Goal: Information Seeking & Learning: Learn about a topic

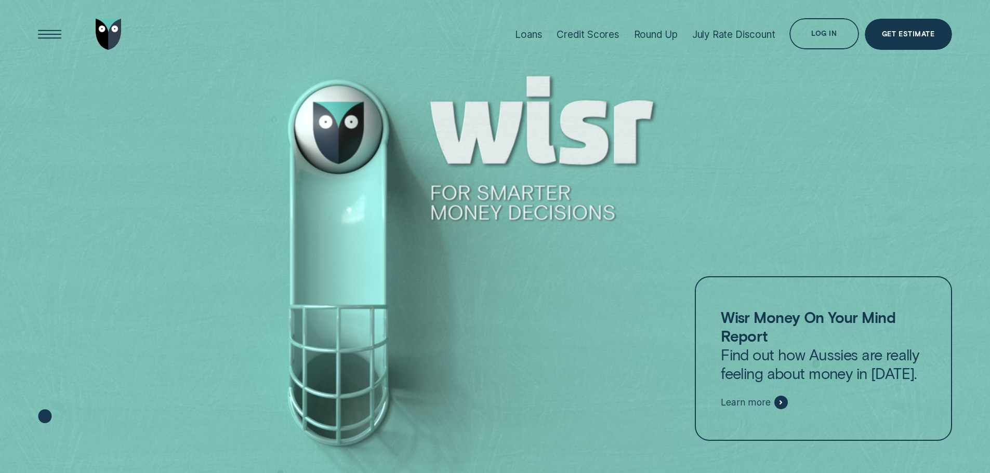
click at [581, 34] on div "Credit Scores" at bounding box center [588, 35] width 63 height 12
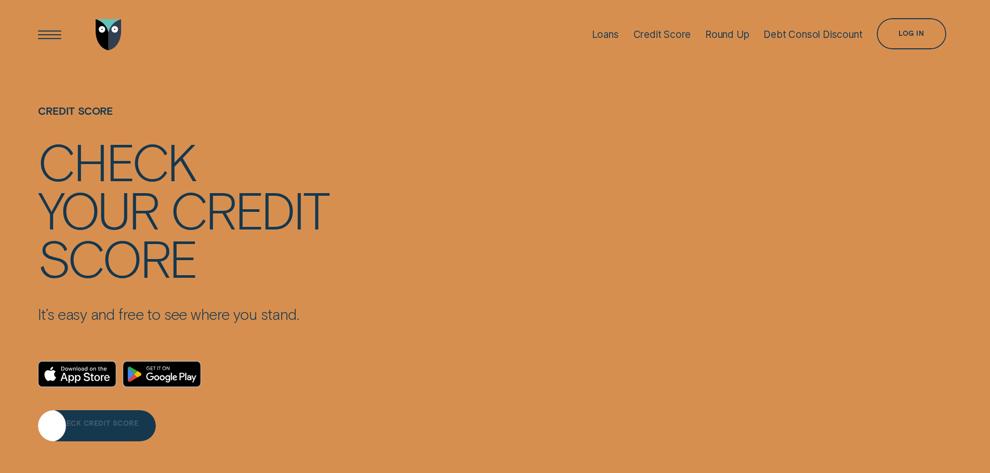
click at [97, 431] on div "CHECK CREDIT SCORE" at bounding box center [96, 426] width 117 height 31
